Goal: Book appointment/travel/reservation

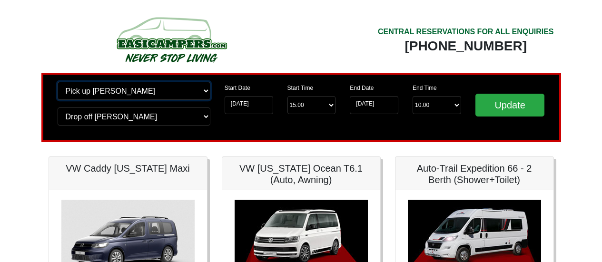
click at [140, 97] on select "Change pick up location? Pick up Preston Birmingham Airport Blackburn Lancashir…" at bounding box center [134, 91] width 153 height 18
click at [58, 82] on select "Change pick up location? Pick up Preston Birmingham Airport Blackburn Lancashir…" at bounding box center [134, 91] width 153 height 18
click at [123, 90] on select "Change pick up location? Pick up Preston Birmingham Airport Blackburn Lancashir…" at bounding box center [134, 91] width 153 height 18
select select "PRE1"
click at [58, 82] on select "Change pick up location? Pick up Preston Birmingham Airport Blackburn Lancashir…" at bounding box center [134, 91] width 153 height 18
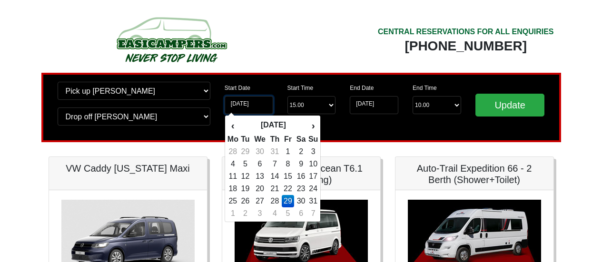
click at [254, 109] on input "[DATE]" at bounding box center [248, 105] width 49 height 18
drag, startPoint x: 370, startPoint y: 107, endPoint x: 377, endPoint y: 109, distance: 7.3
click at [378, 108] on input "[DATE]" at bounding box center [374, 105] width 49 height 18
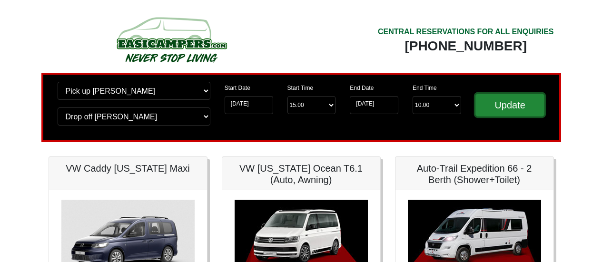
click at [474, 107] on input "Update" at bounding box center [509, 105] width 69 height 23
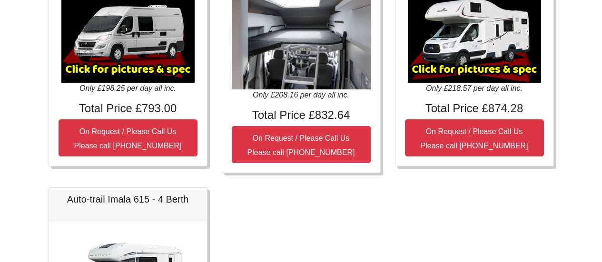
scroll to position [442, 0]
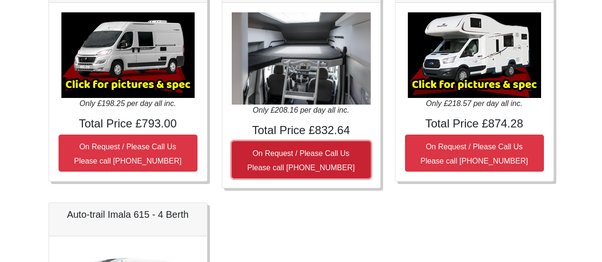
click at [334, 154] on small "On Request / Please Call Us Please call [PHONE_NUMBER]" at bounding box center [300, 160] width 107 height 22
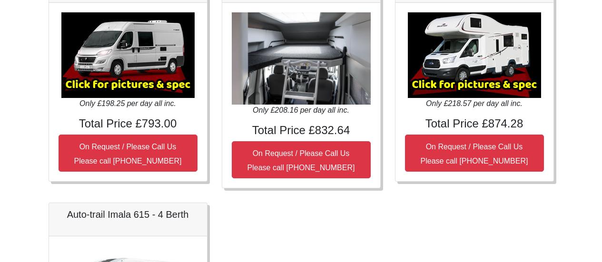
click at [0, 66] on body "CENTRAL RESERVATIONS FOR ALL ENQUIRIES [PHONE_NUMBER] Easicampers Booking : Sea…" at bounding box center [301, 5] width 602 height 894
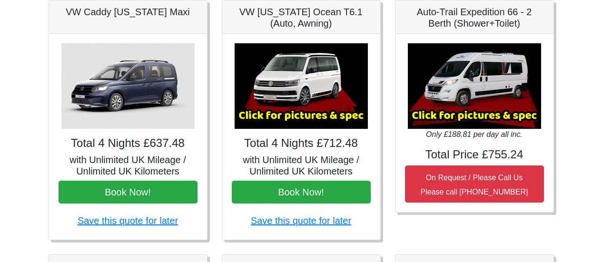
scroll to position [0, 0]
